Goal: Transaction & Acquisition: Purchase product/service

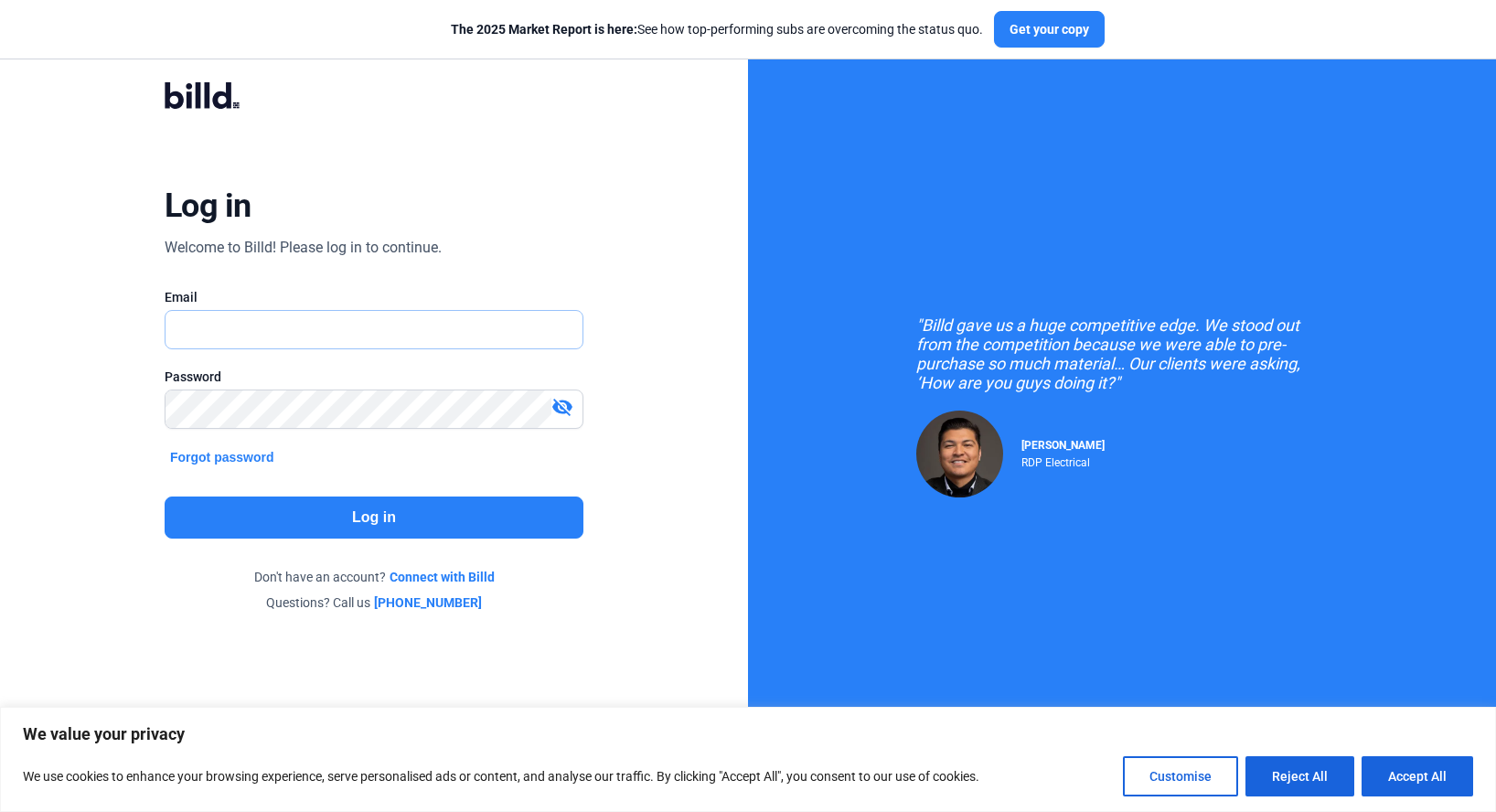
type input "[PERSON_NAME][EMAIL_ADDRESS][DOMAIN_NAME]"
click at [397, 516] on button "Log in" at bounding box center [374, 517] width 419 height 42
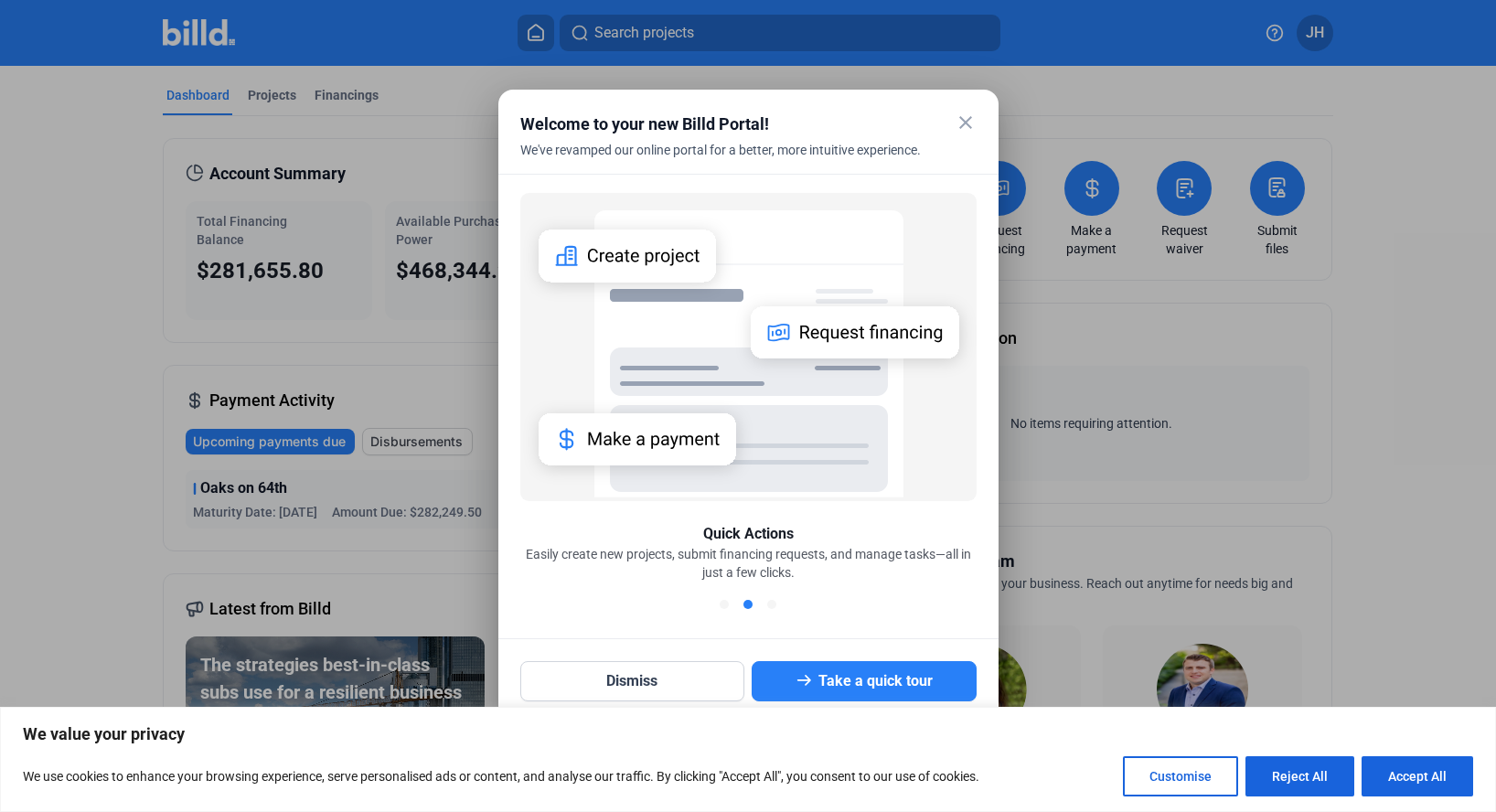
click at [964, 118] on mat-icon "close" at bounding box center [965, 122] width 22 height 22
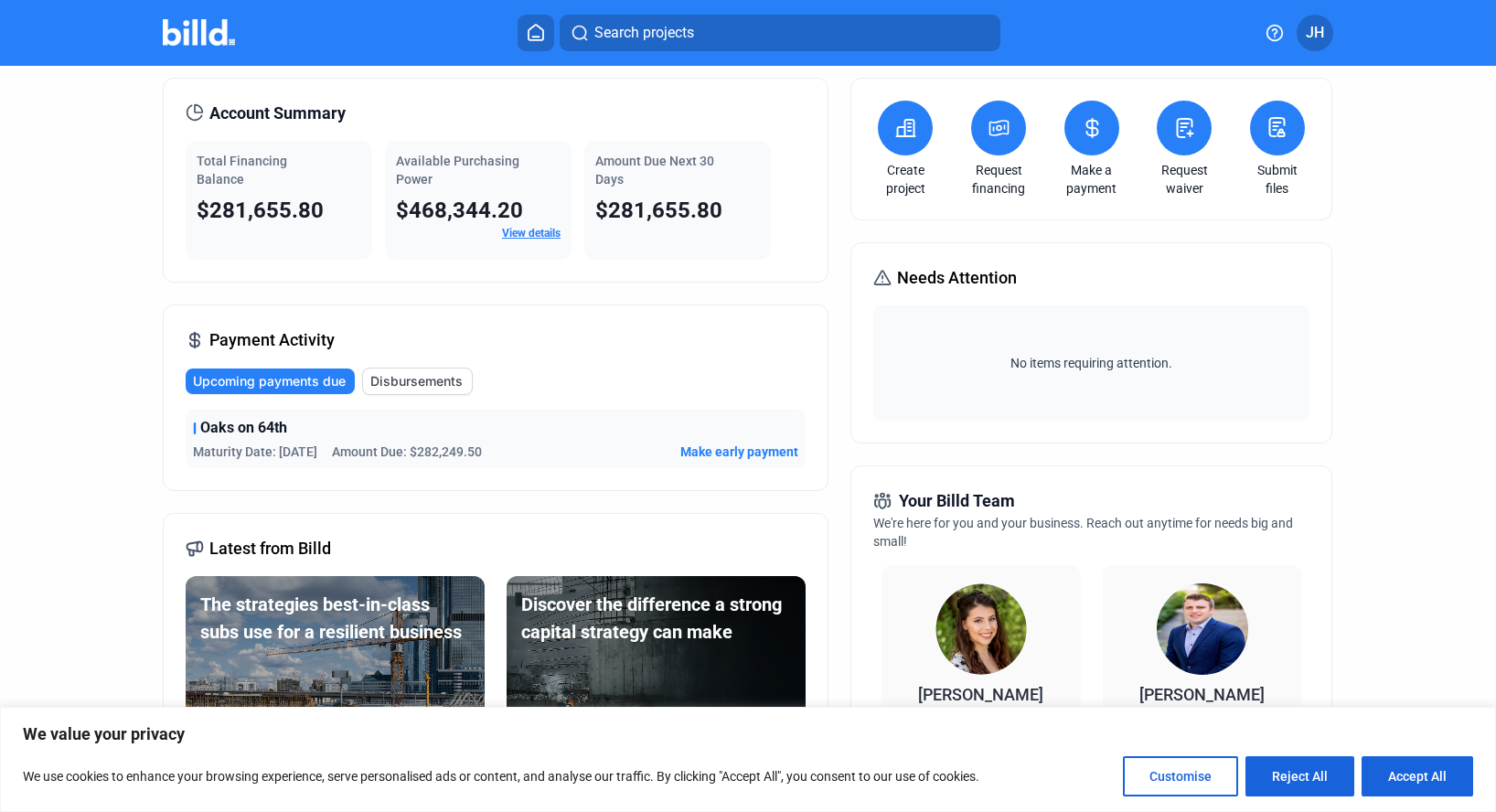
scroll to position [63, 0]
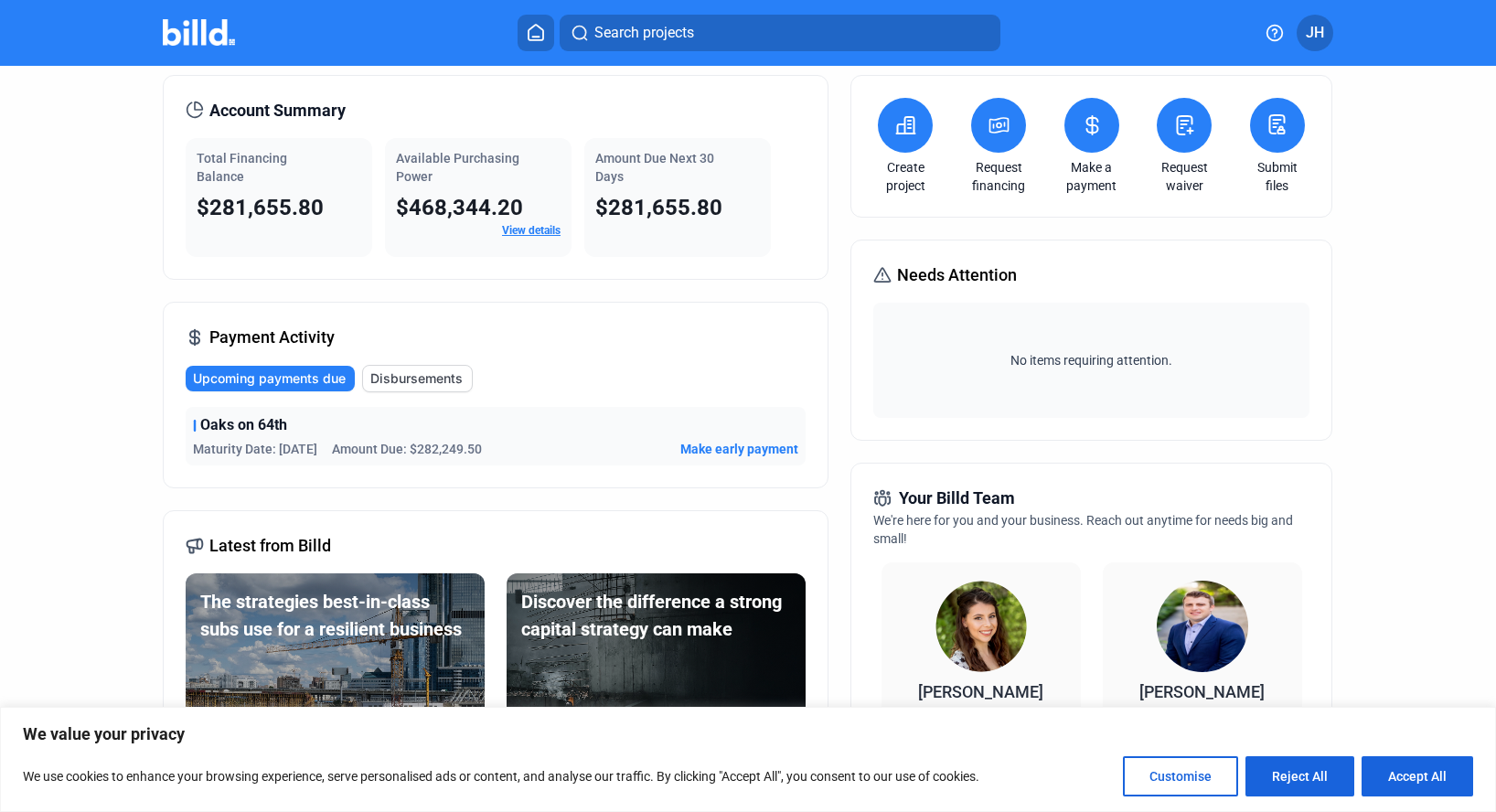
click at [997, 129] on icon at bounding box center [999, 125] width 23 height 22
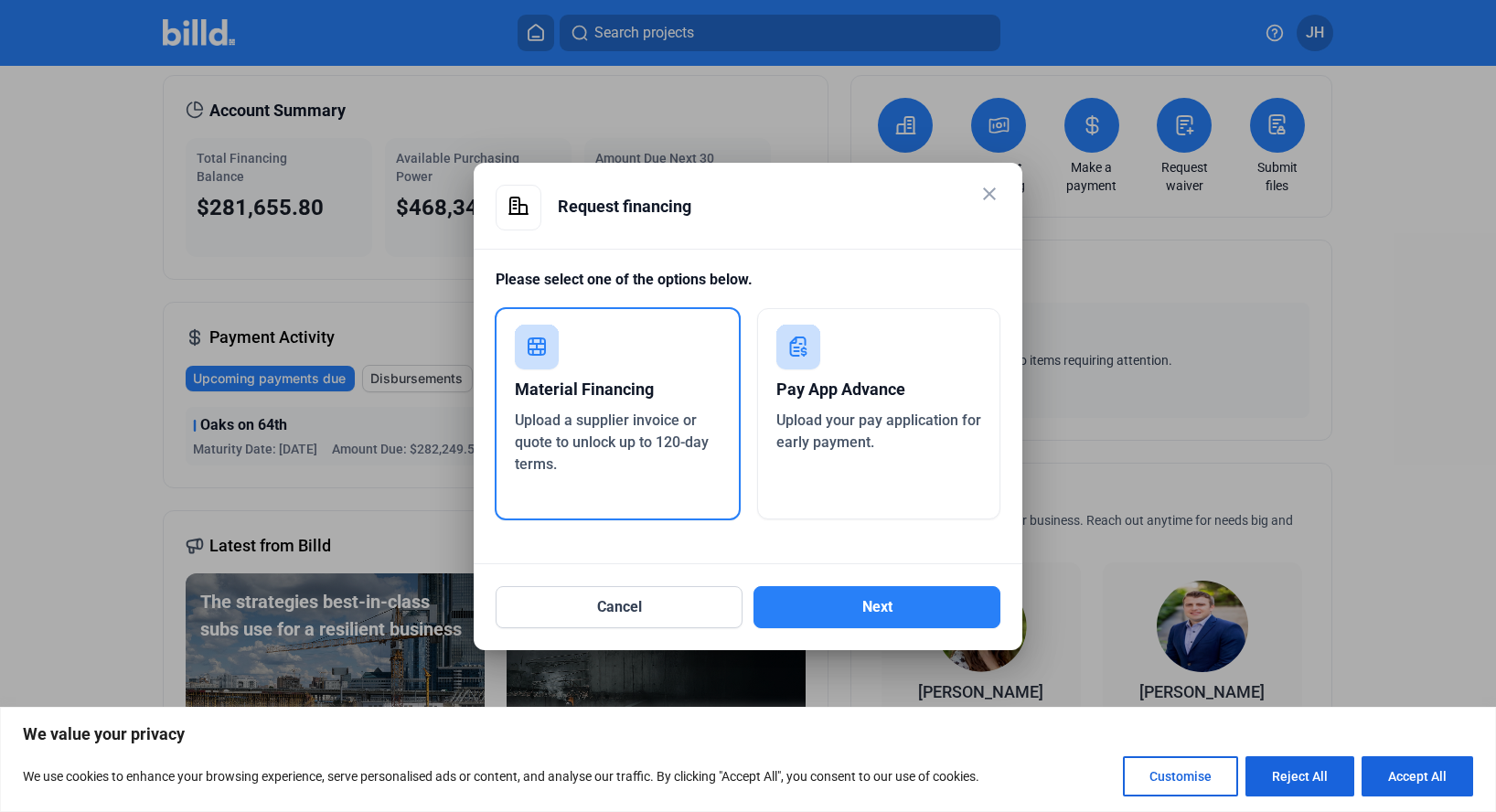
click at [597, 422] on span "Upload a supplier invoice or quote to unlock up to 120-day terms." at bounding box center [611, 441] width 193 height 61
click at [837, 592] on button "Next" at bounding box center [876, 606] width 247 height 42
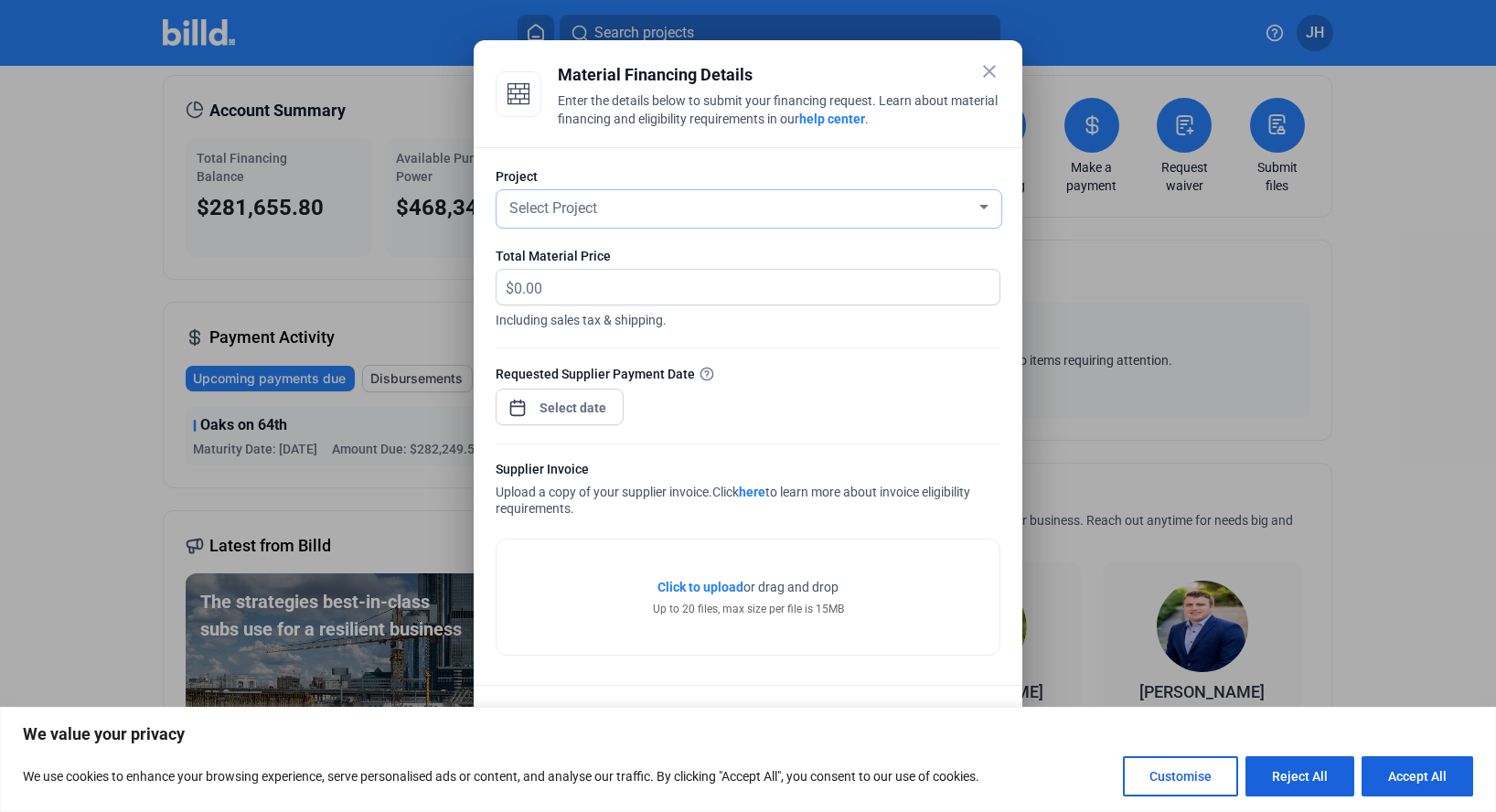
click at [626, 207] on div "Select Project" at bounding box center [741, 206] width 470 height 25
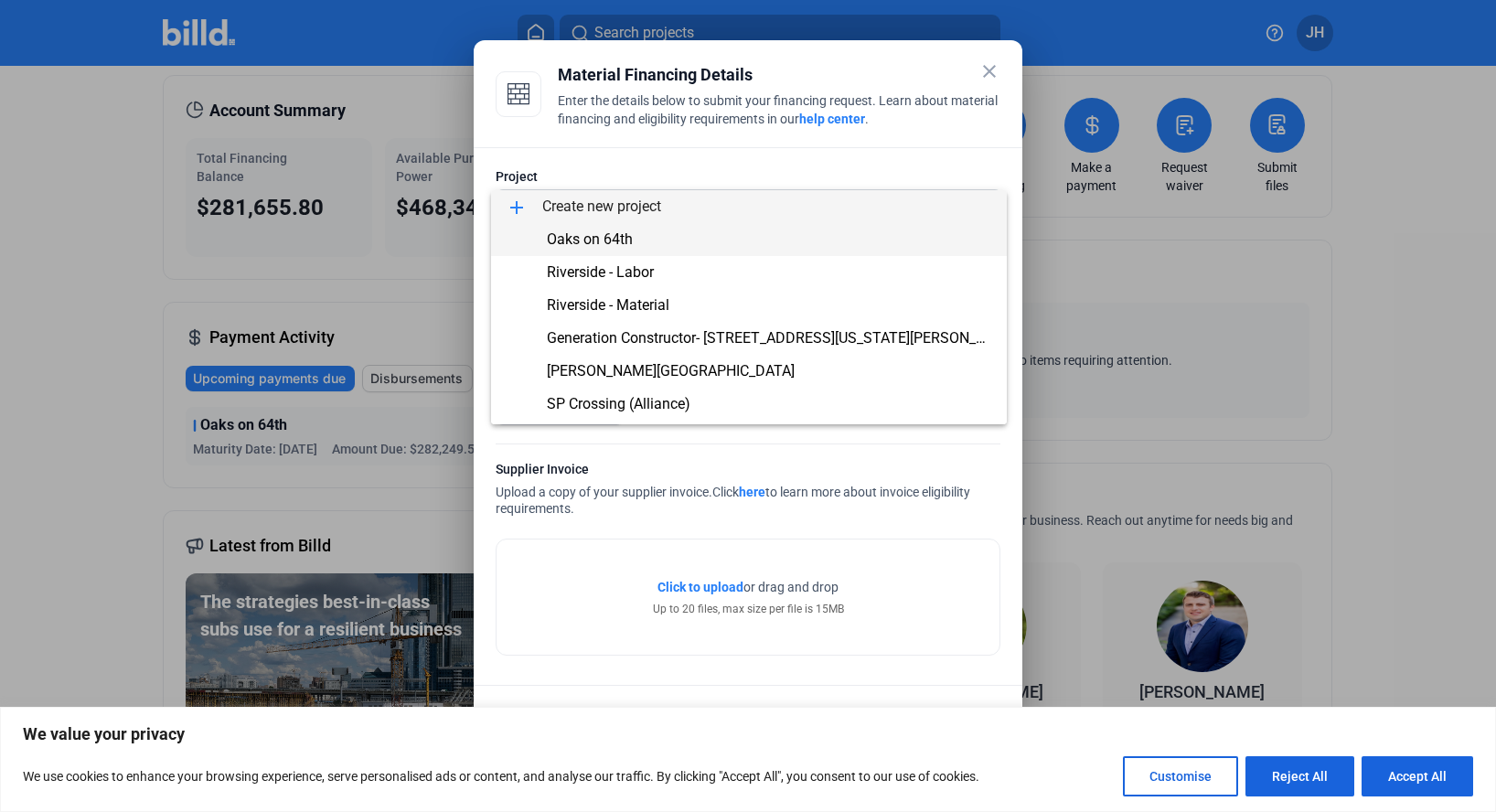
click at [636, 243] on span "Oaks on 64th" at bounding box center [749, 239] width 486 height 33
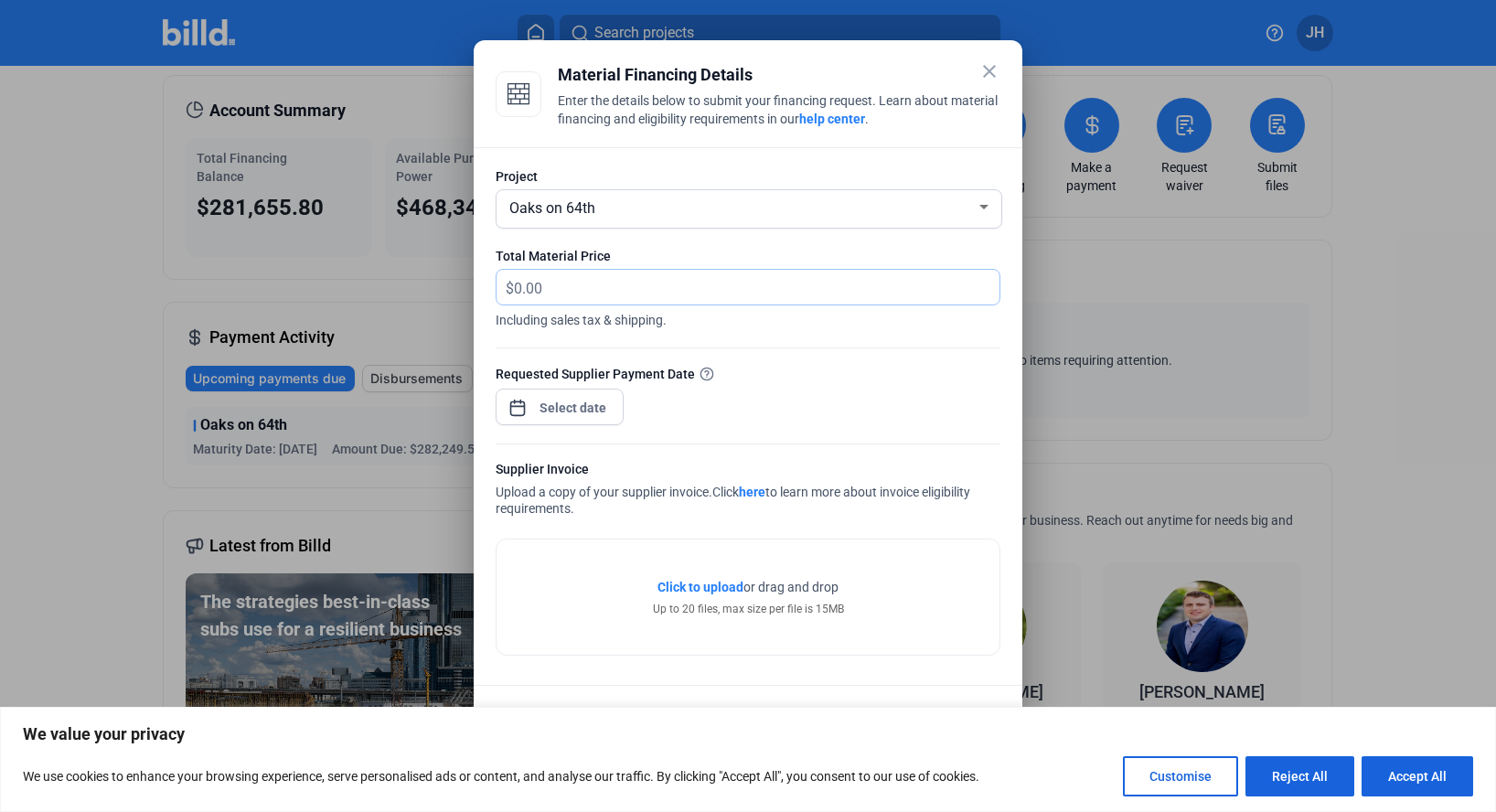
click at [641, 282] on input "text" at bounding box center [756, 287] width 486 height 36
click at [759, 267] on div "Total Material Price $ Including sales tax & shipping." at bounding box center [748, 298] width 505 height 101
click at [704, 305] on span "Including sales tax & shipping." at bounding box center [748, 316] width 505 height 23
click at [671, 300] on input "text" at bounding box center [746, 287] width 465 height 36
click at [552, 292] on input "text" at bounding box center [756, 287] width 486 height 36
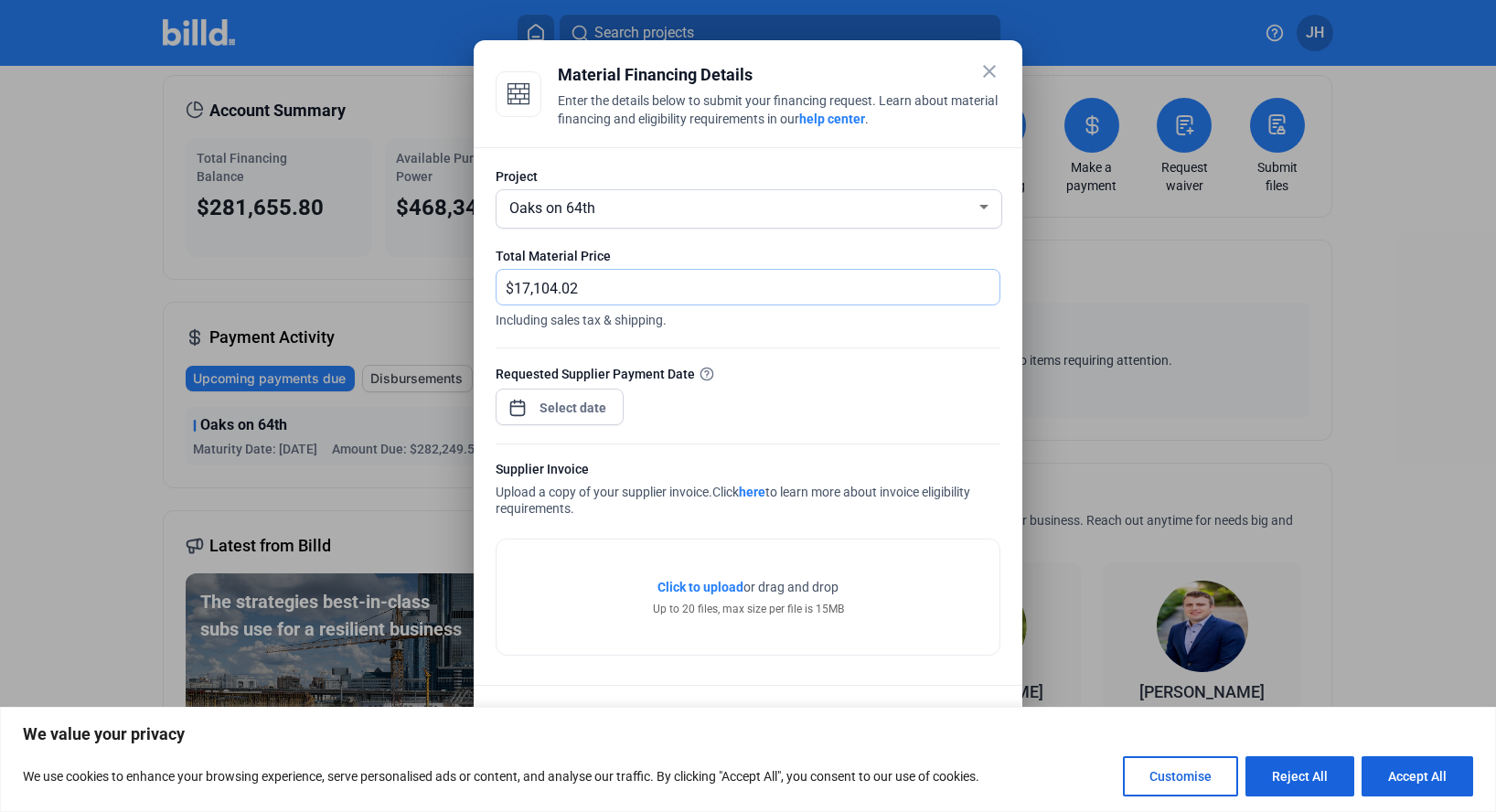
type input "17,104.02"
click at [563, 395] on div at bounding box center [574, 407] width 79 height 33
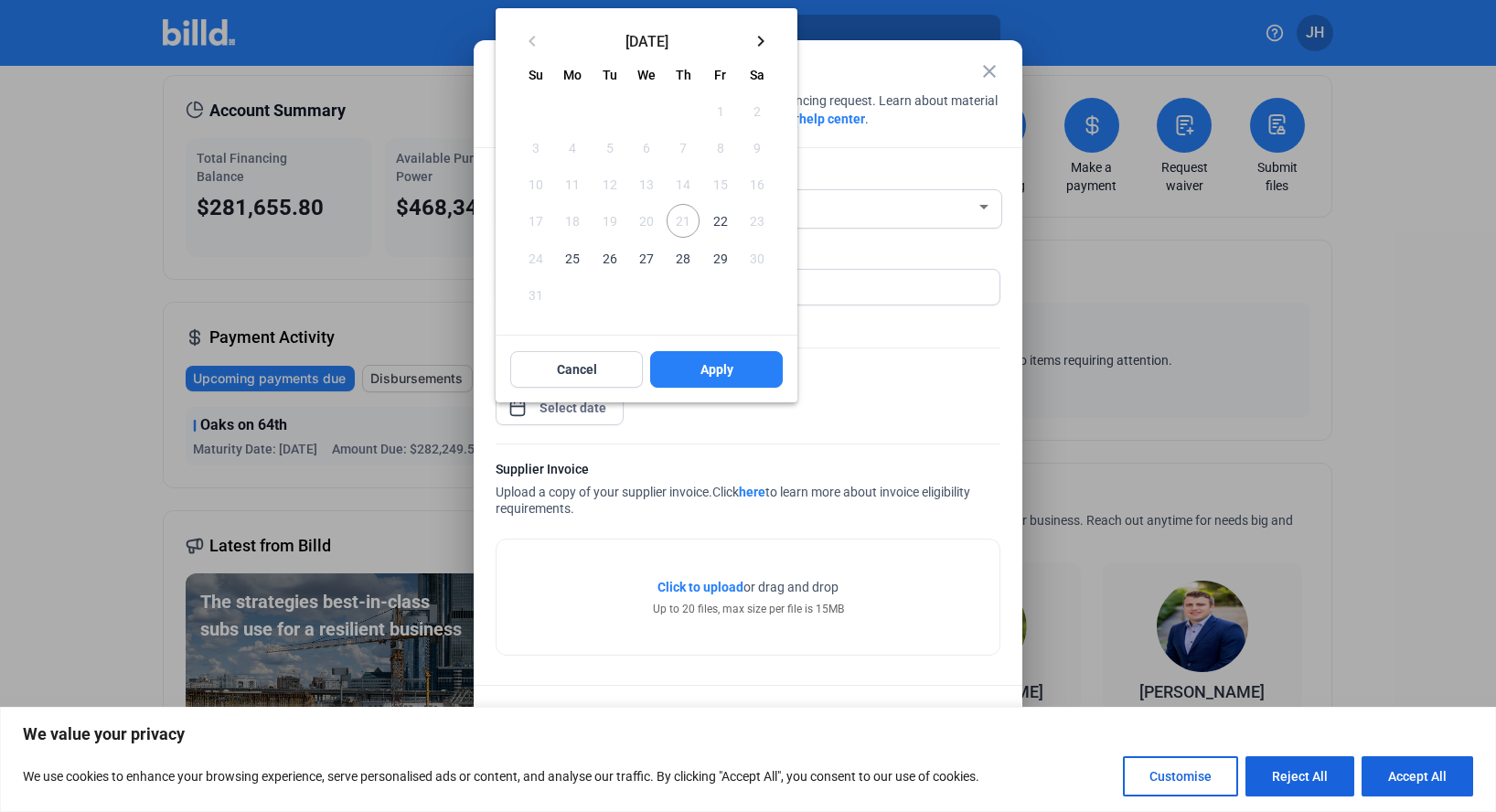
click at [721, 214] on span "22" at bounding box center [719, 220] width 33 height 33
click at [697, 354] on button "Apply" at bounding box center [716, 369] width 132 height 37
type input "[DATE]"
click at [729, 360] on span "Apply" at bounding box center [717, 369] width 33 height 18
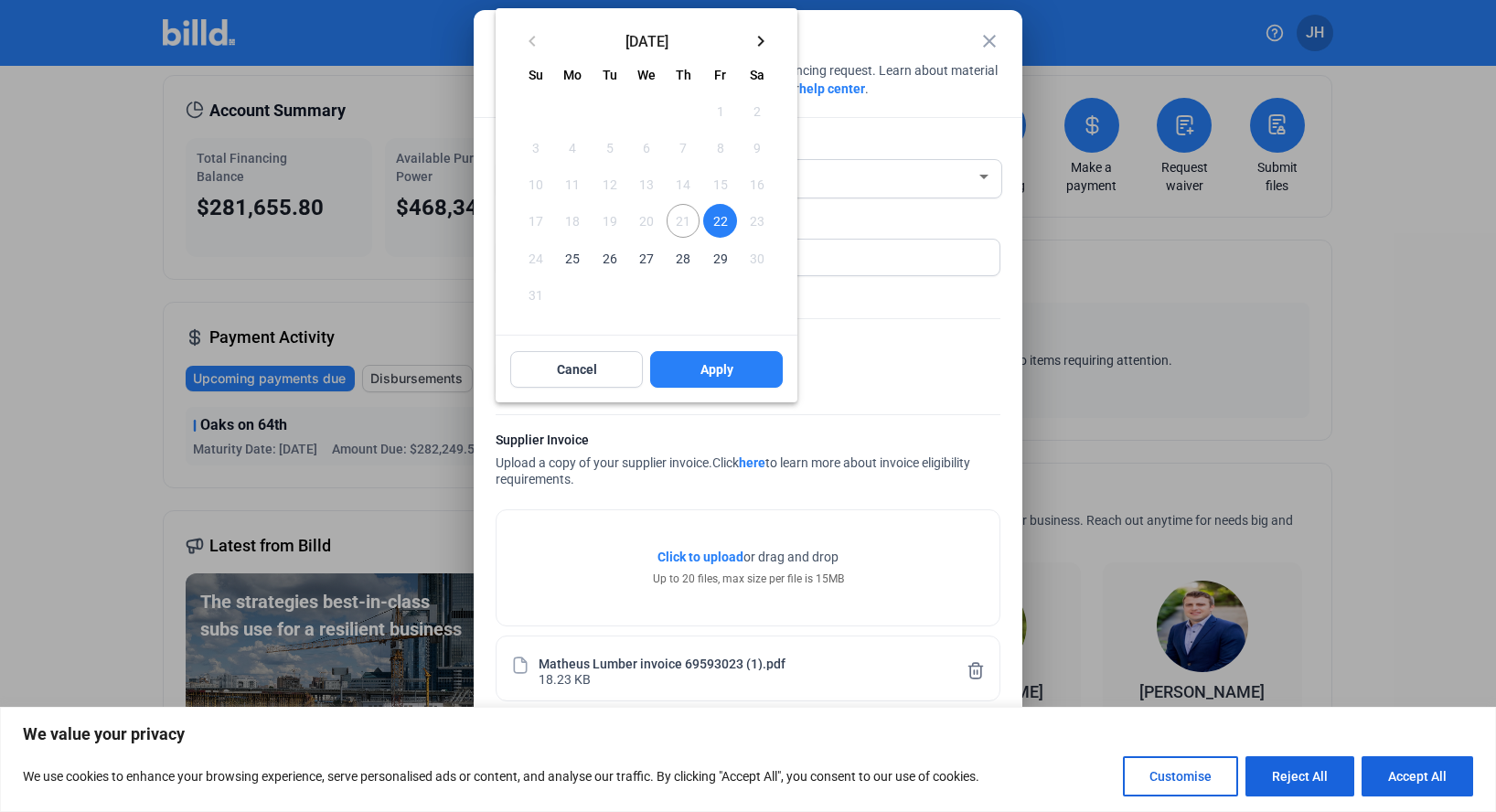
click at [839, 410] on div at bounding box center [748, 406] width 1496 height 812
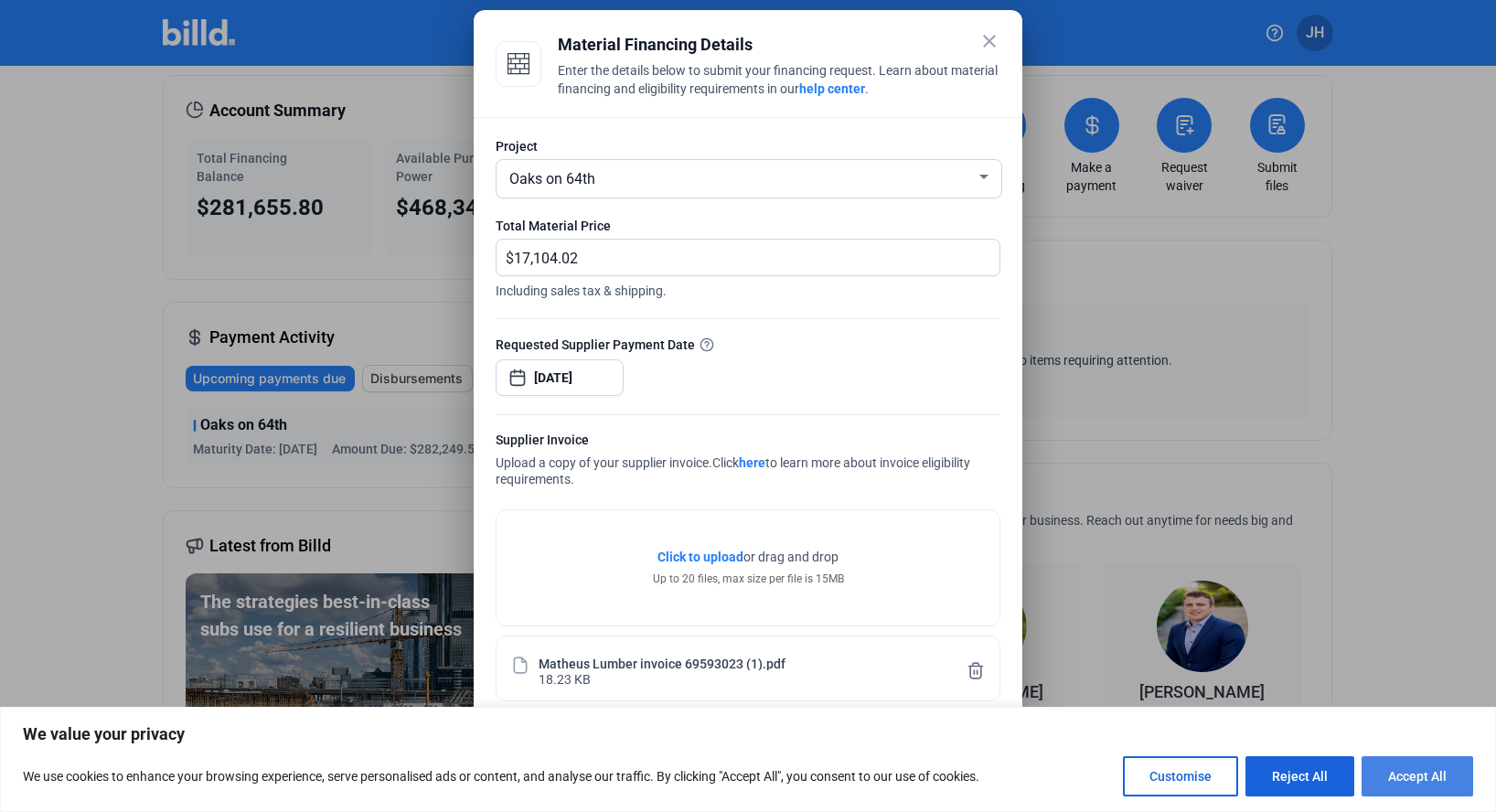
click at [1414, 764] on button "Accept All" at bounding box center [1417, 775] width 112 height 40
checkbox input "true"
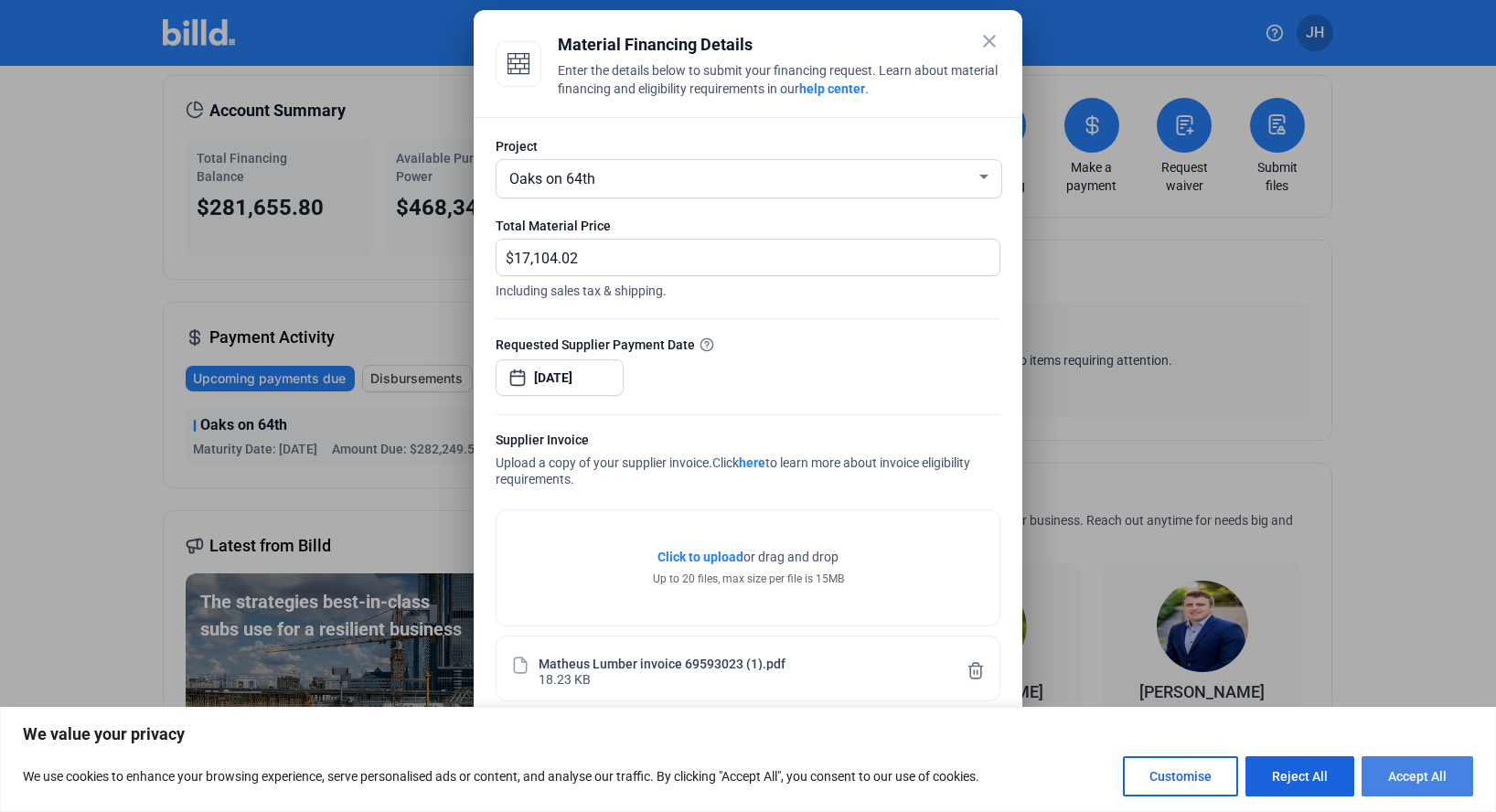
checkbox input "true"
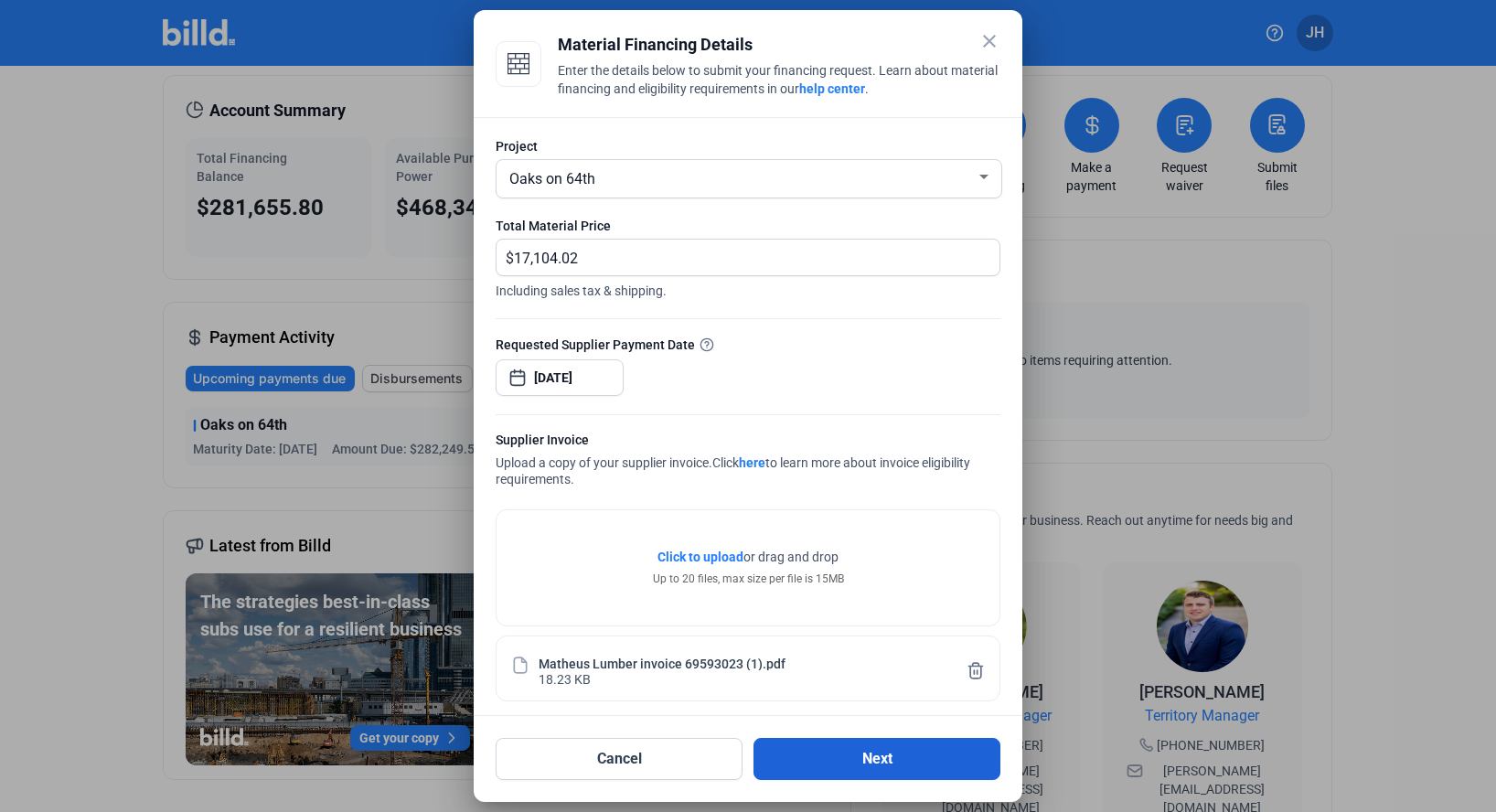
scroll to position [0, 0]
click at [832, 749] on button "Next" at bounding box center [876, 758] width 247 height 42
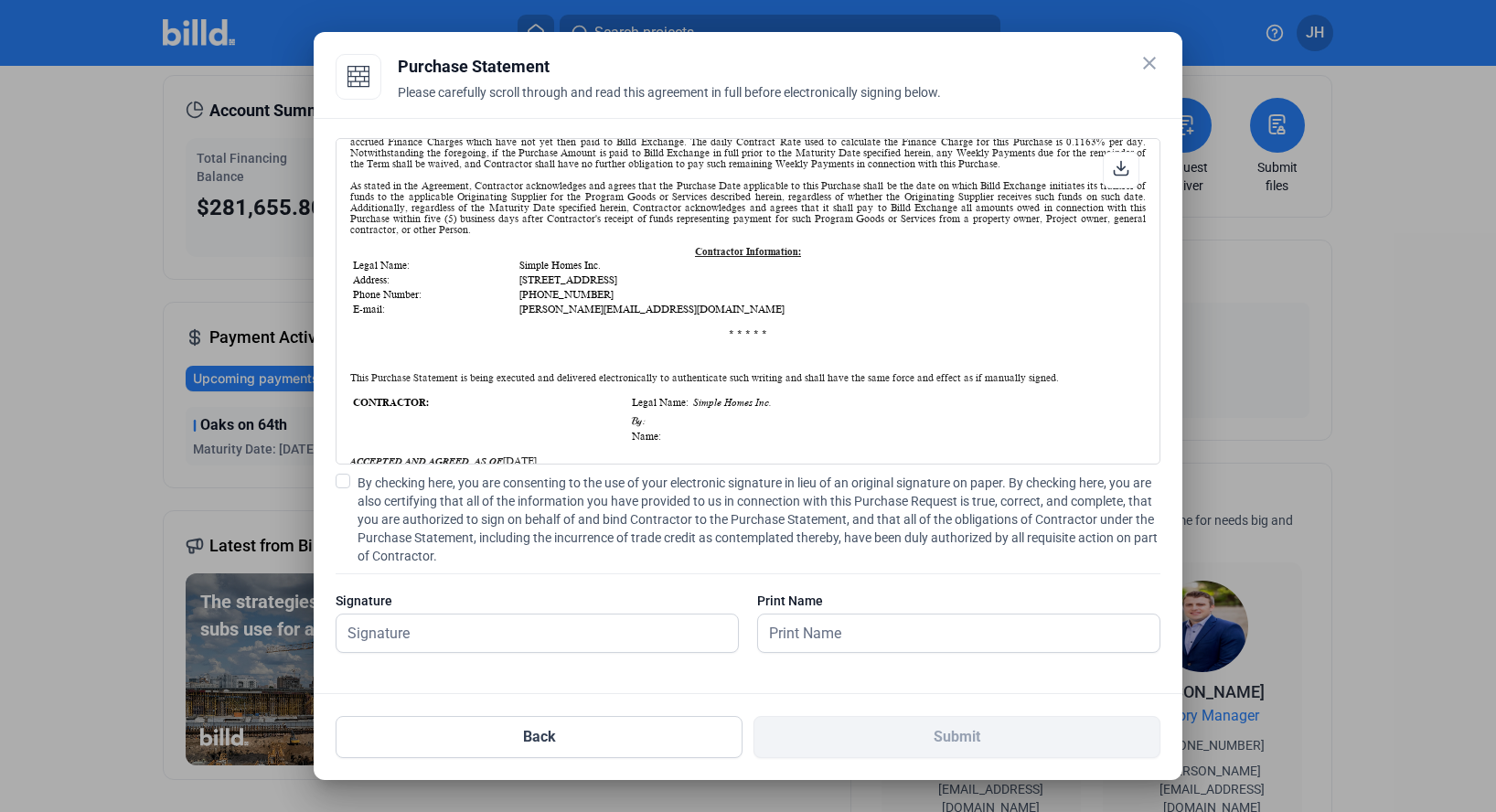
scroll to position [210, 0]
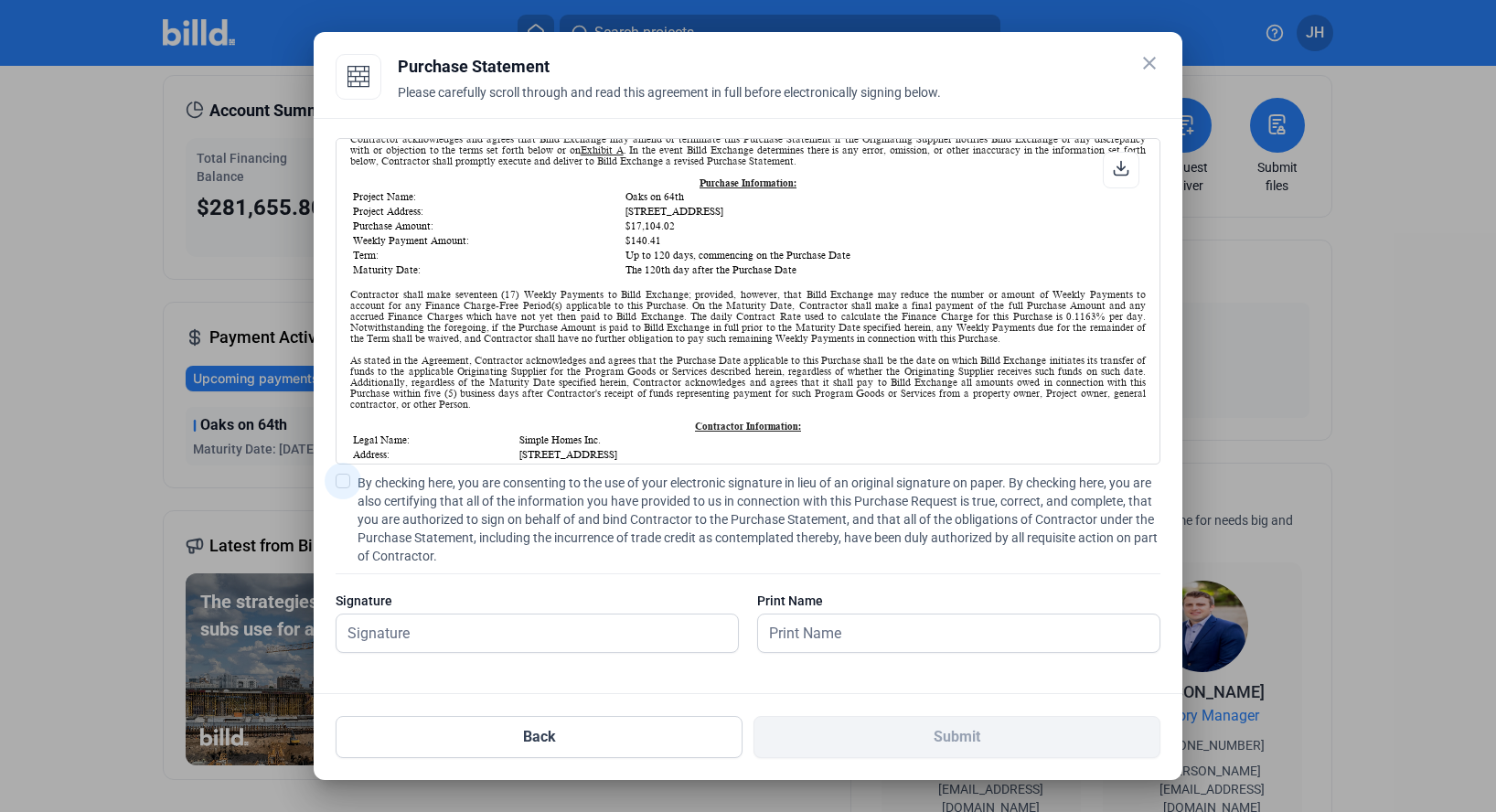
click at [346, 473] on span at bounding box center [343, 481] width 15 height 15
click at [0, 0] on input "By checking here, you are consenting to the use of your electronic signature in…" at bounding box center [0, 0] width 0 height 0
click at [471, 629] on input "text" at bounding box center [527, 633] width 381 height 38
type input "[PERSON_NAME]"
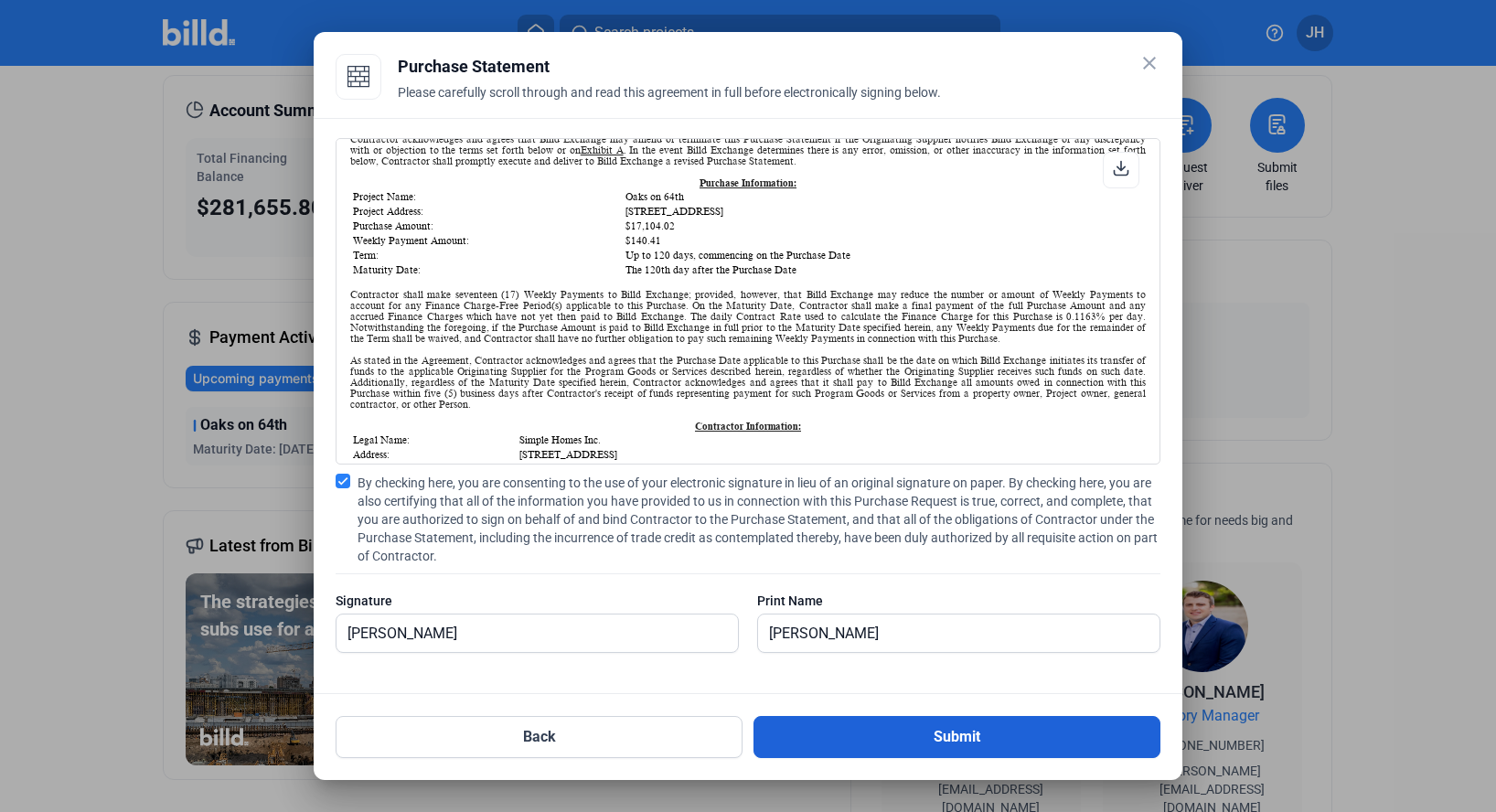
click at [899, 750] on button "Submit" at bounding box center [956, 736] width 407 height 42
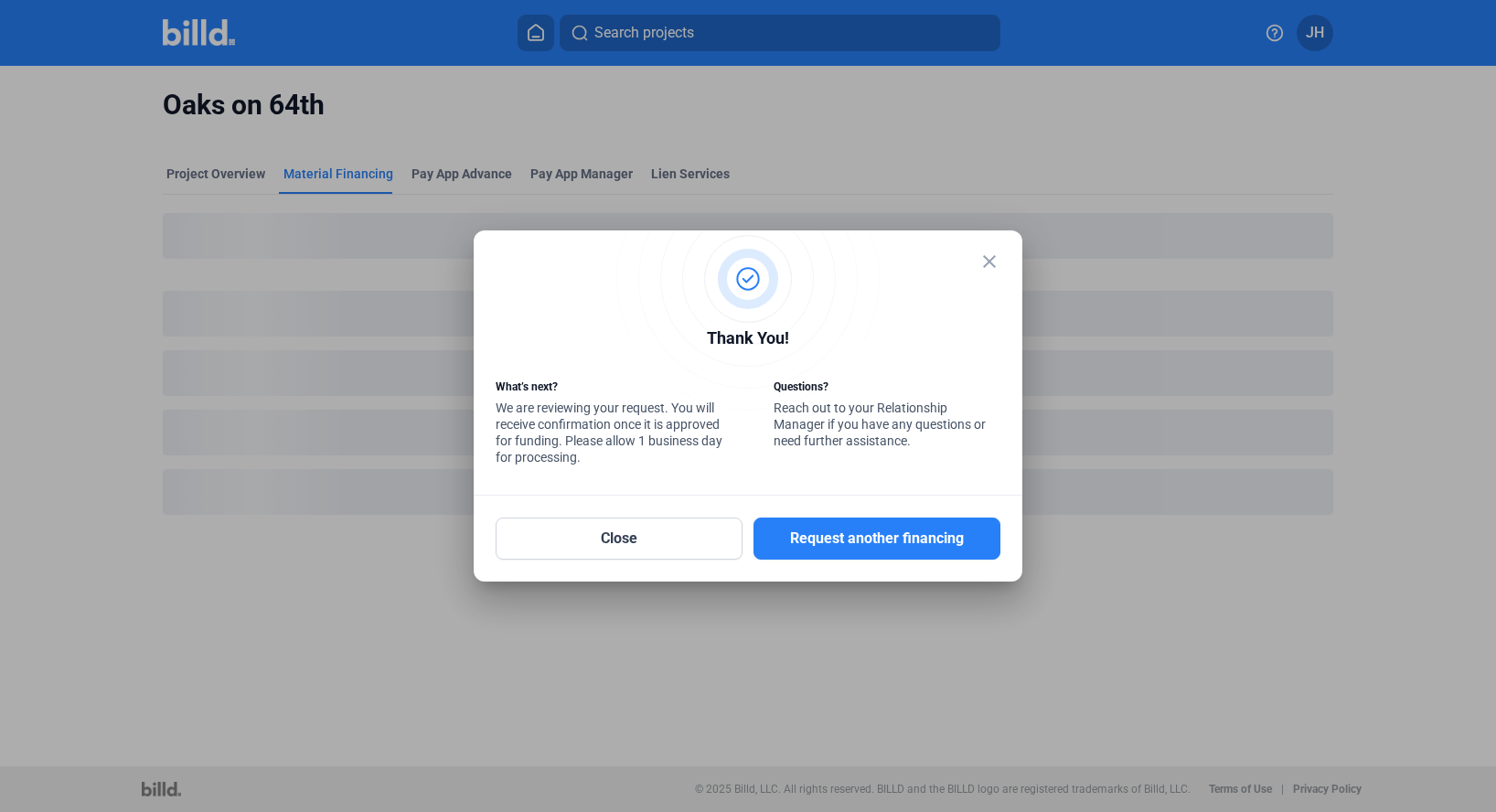
click at [987, 255] on mat-icon "close" at bounding box center [989, 261] width 22 height 22
